Goal: Transaction & Acquisition: Purchase product/service

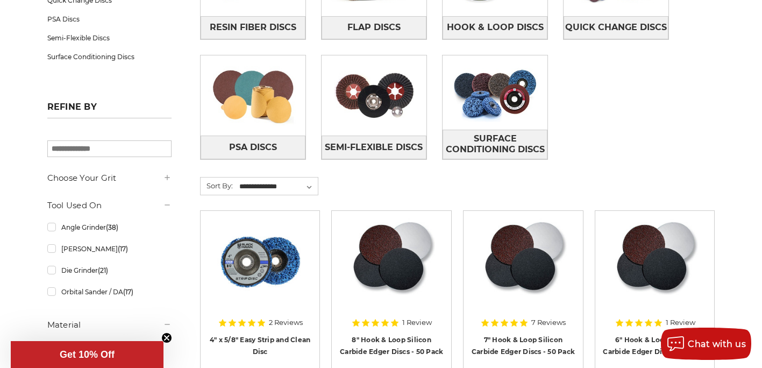
scroll to position [269, 0]
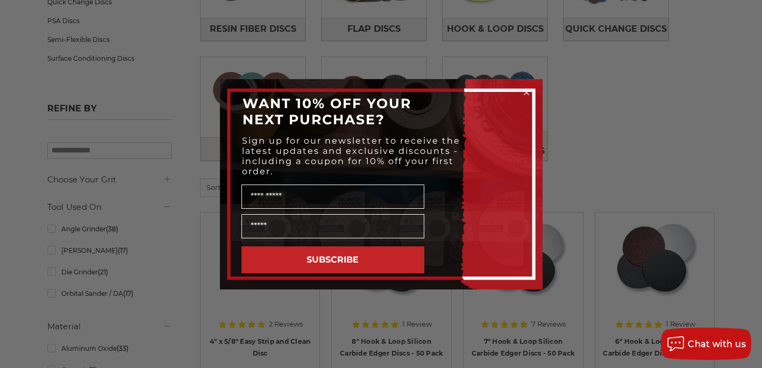
click at [527, 92] on icon "Close dialog" at bounding box center [526, 92] width 4 height 4
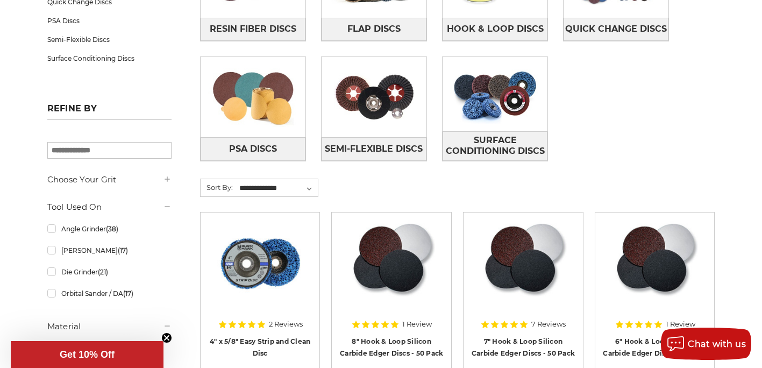
scroll to position [323, 0]
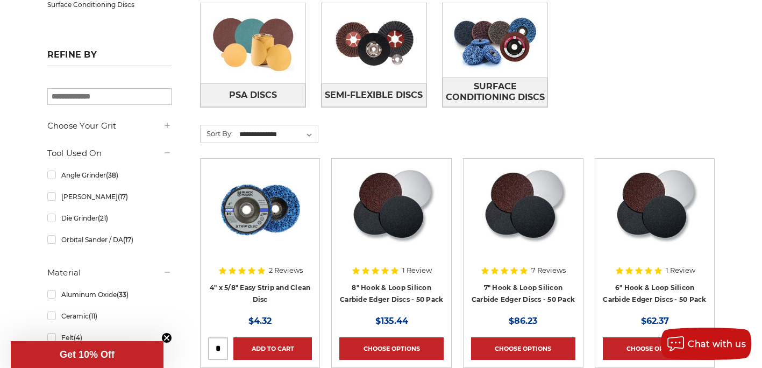
click at [45, 199] on aside "Categories Resin Fiber Discs Flap Discs Hook & Loop Discs Quick Change Discs PS…" at bounding box center [109, 153] width 136 height 612
click at [52, 199] on link "[PERSON_NAME] (17)" at bounding box center [109, 196] width 125 height 19
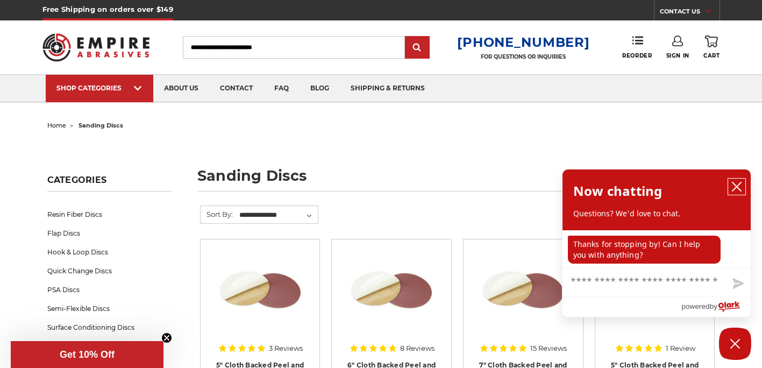
click at [739, 181] on button "close chatbox" at bounding box center [736, 187] width 17 height 16
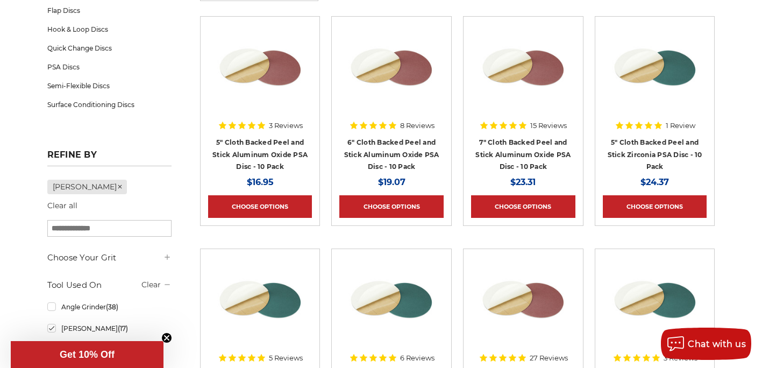
scroll to position [269, 0]
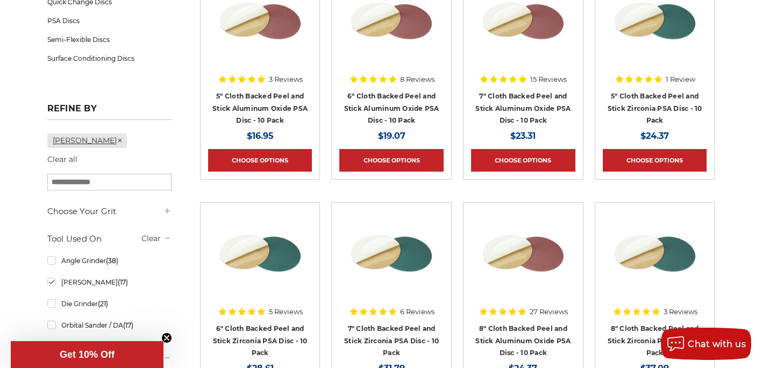
click at [117, 143] on icon at bounding box center [120, 140] width 6 height 6
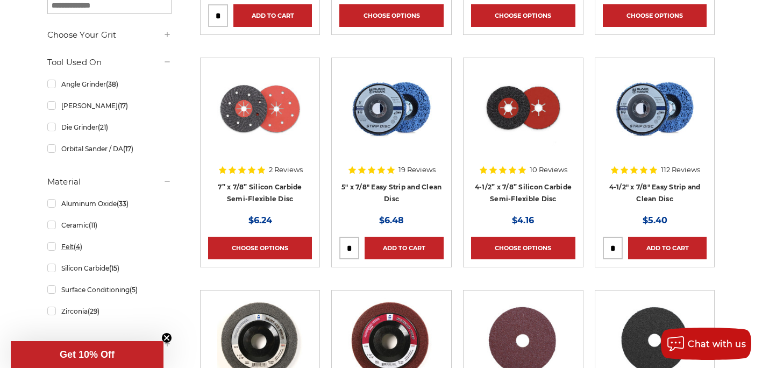
scroll to position [484, 0]
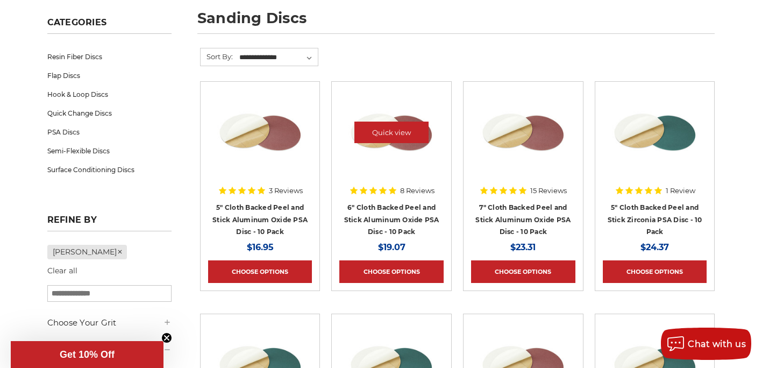
scroll to position [161, 0]
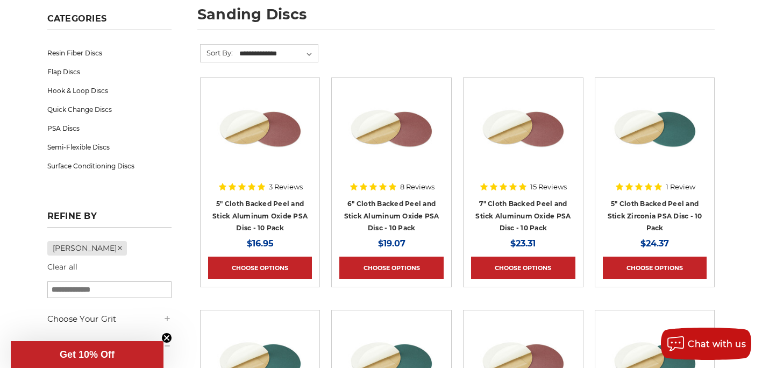
scroll to position [323, 0]
